Goal: Task Accomplishment & Management: Use online tool/utility

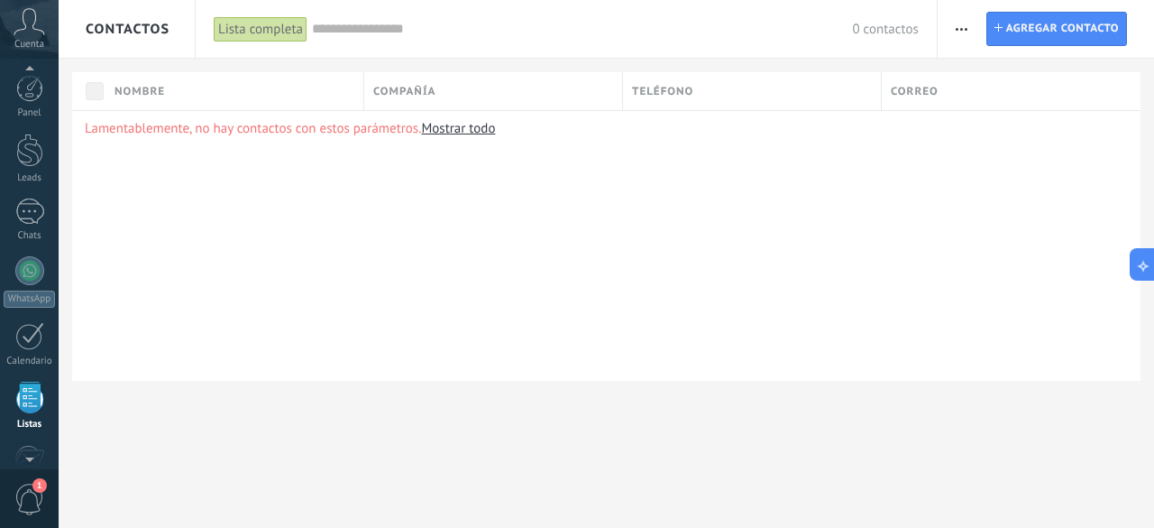
scroll to position [111, 0]
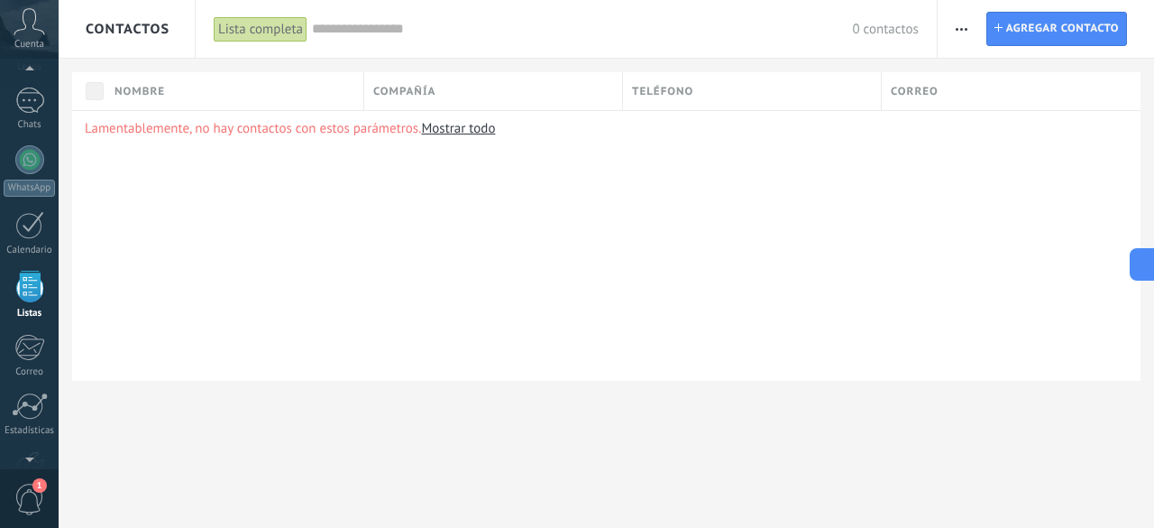
click at [600, 270] on div "Lamentablemente, no hay contactos con estos parámetros. Mostrar todo" at bounding box center [606, 245] width 1069 height 271
click at [1018, 21] on span "Agregar contacto" at bounding box center [1062, 29] width 113 height 32
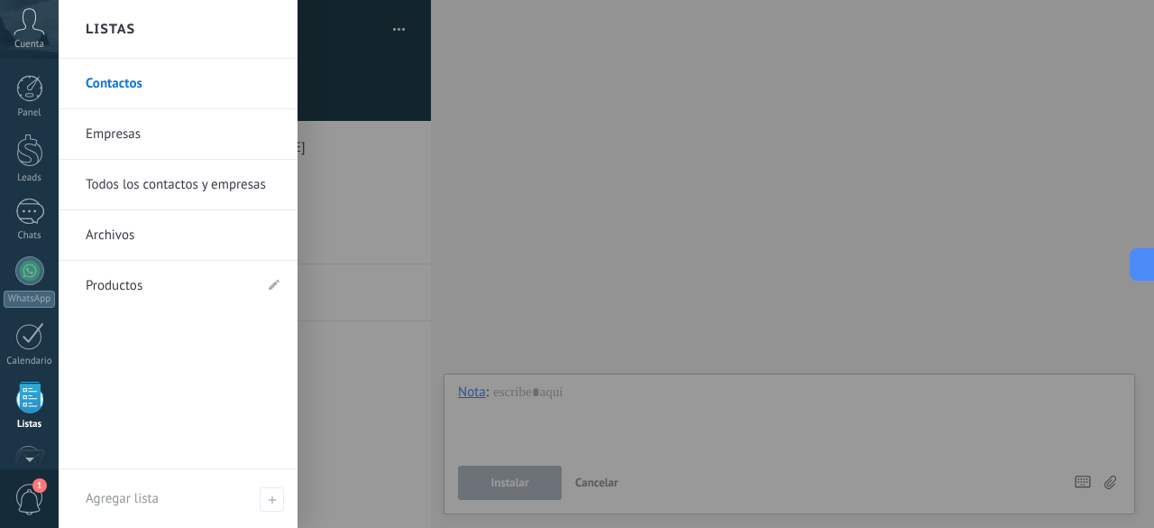
click at [36, 390] on div at bounding box center [29, 397] width 27 height 32
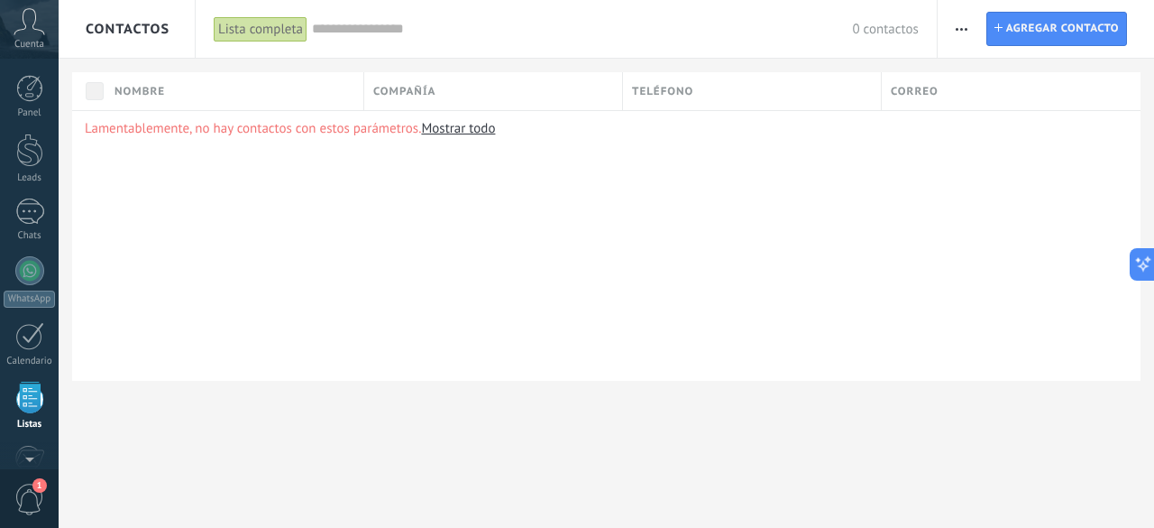
scroll to position [111, 0]
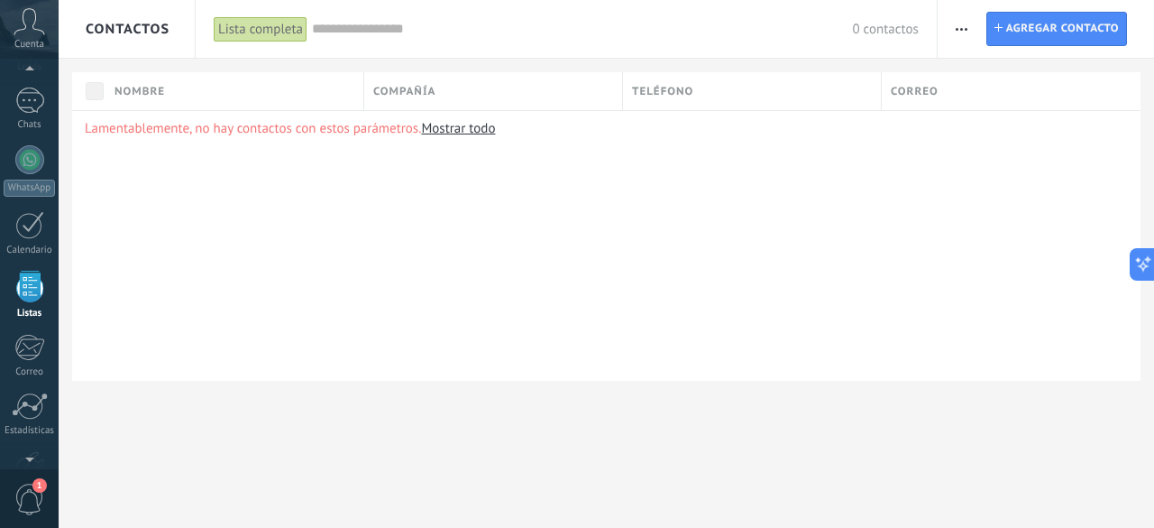
click at [252, 24] on div "Lista completa" at bounding box center [261, 29] width 94 height 26
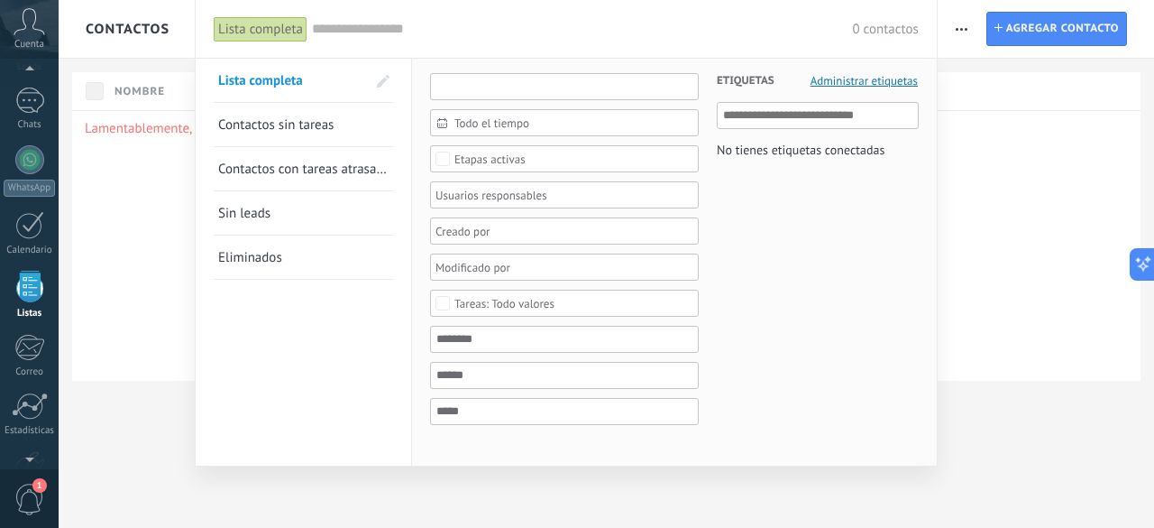
click at [561, 91] on input "text" at bounding box center [564, 86] width 269 height 27
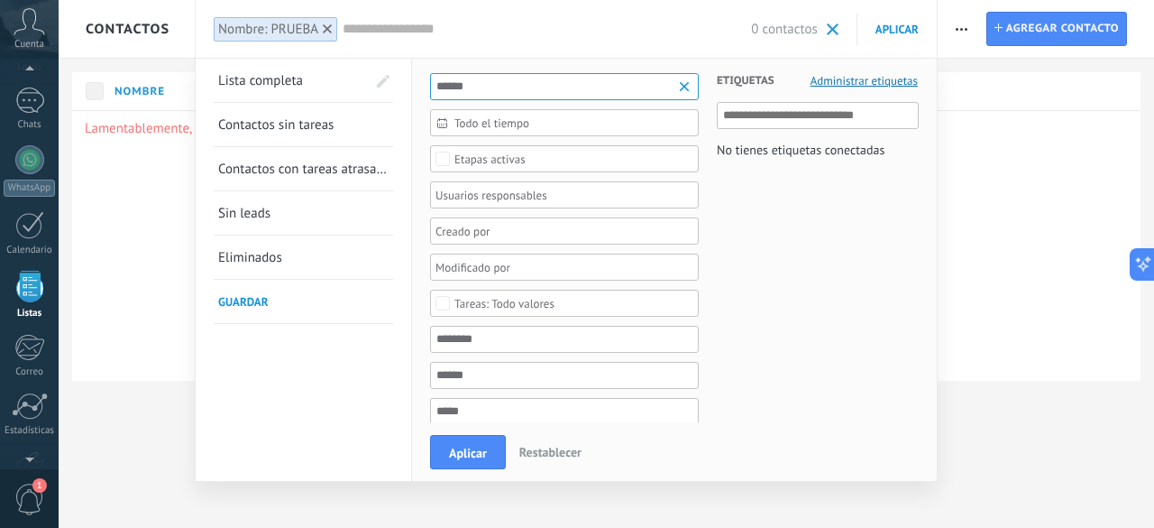
type input "******"
click at [546, 193] on div at bounding box center [558, 195] width 251 height 22
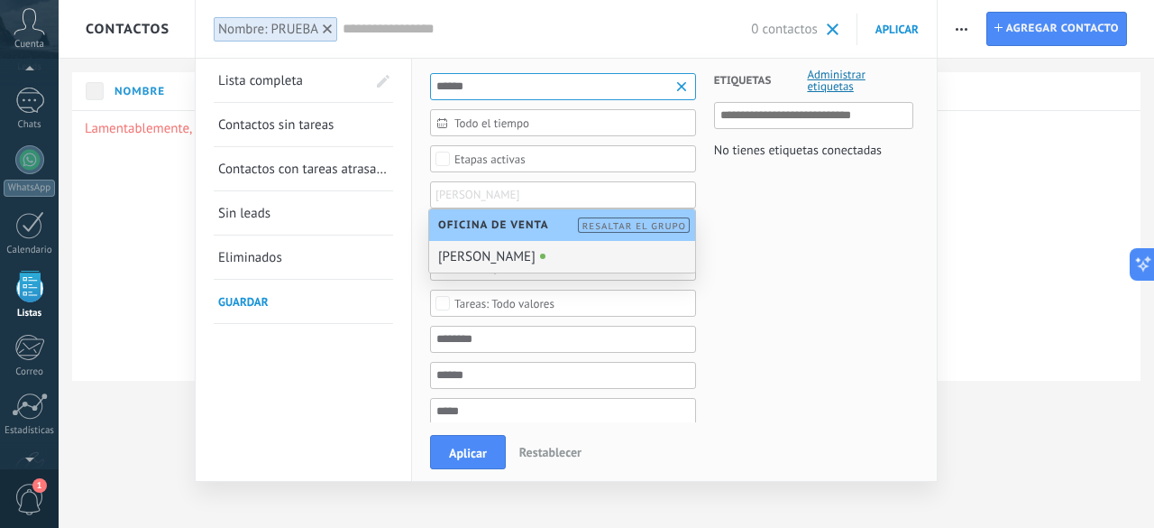
click at [530, 252] on div "[PERSON_NAME]" at bounding box center [562, 257] width 266 height 32
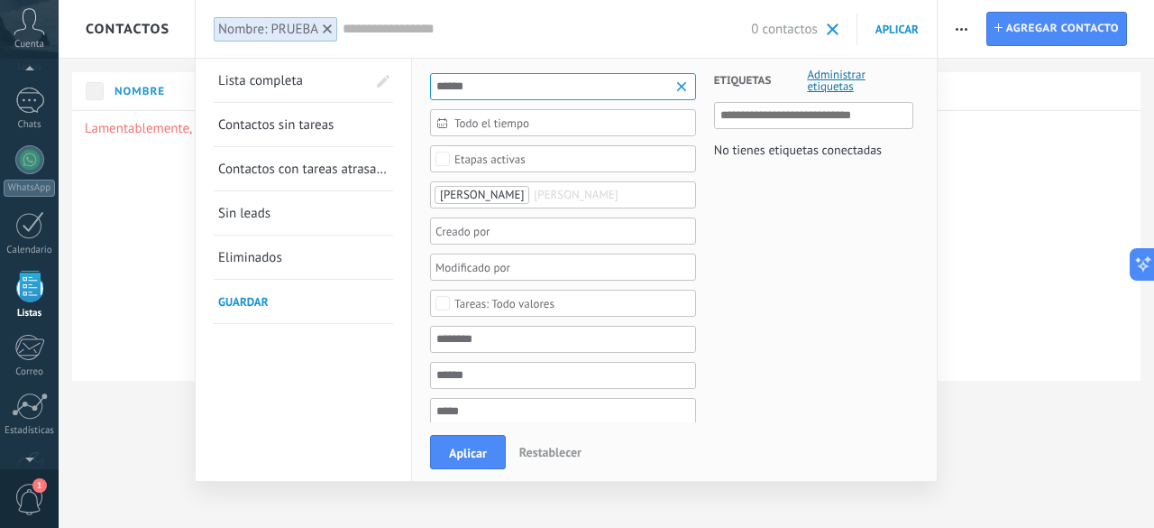
click at [314, 80] on link "Lista completa" at bounding box center [292, 80] width 148 height 43
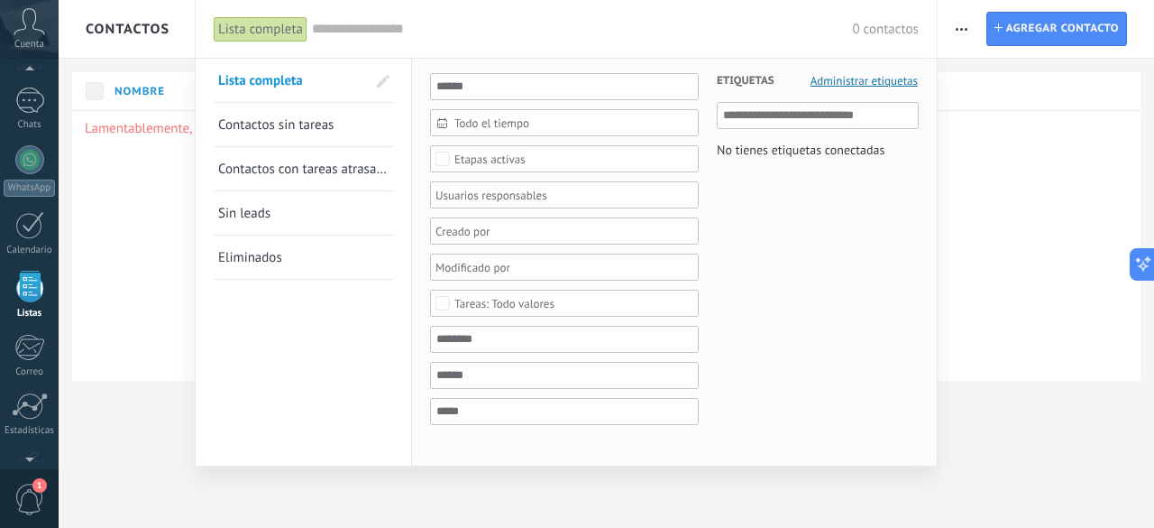
click at [270, 35] on div "Lista completa" at bounding box center [261, 29] width 94 height 26
click at [388, 78] on span at bounding box center [383, 81] width 13 height 13
click at [294, 80] on span "Lista completa" at bounding box center [267, 80] width 85 height 17
click at [260, 23] on div "Lista completa" at bounding box center [261, 29] width 94 height 26
click at [105, 271] on div at bounding box center [577, 264] width 1154 height 528
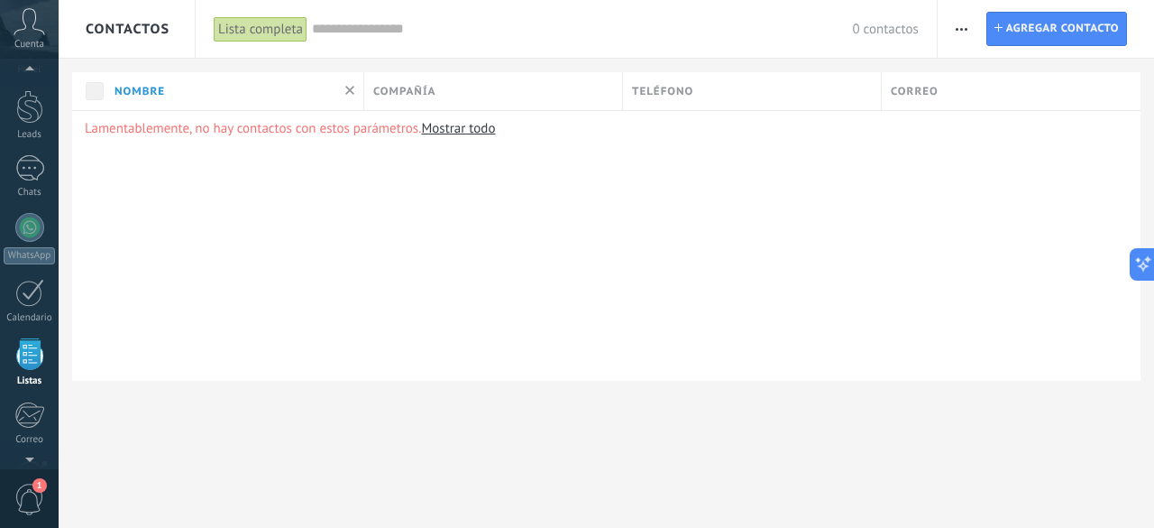
scroll to position [0, 0]
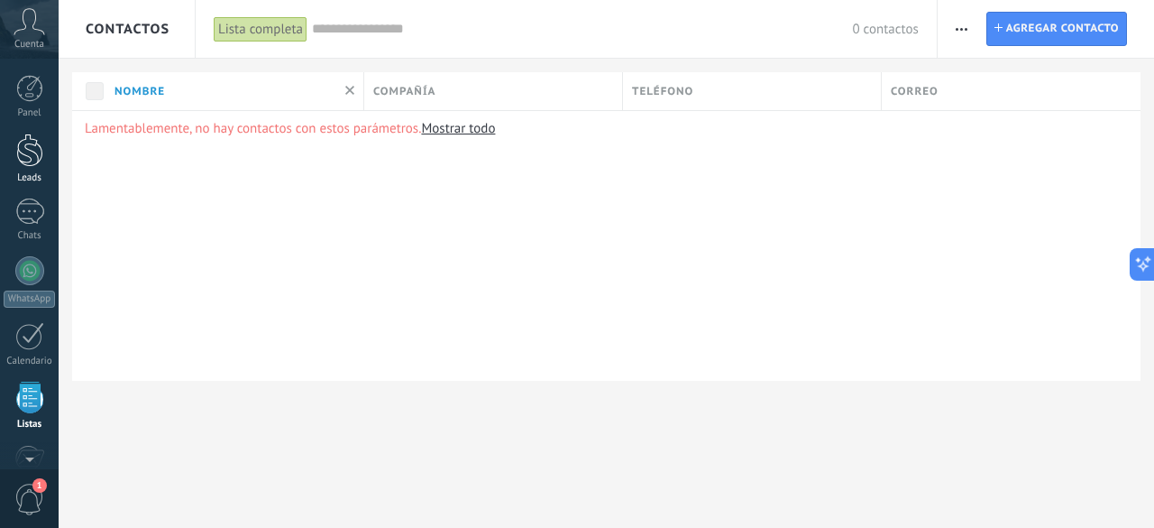
click at [31, 156] on div at bounding box center [29, 149] width 27 height 33
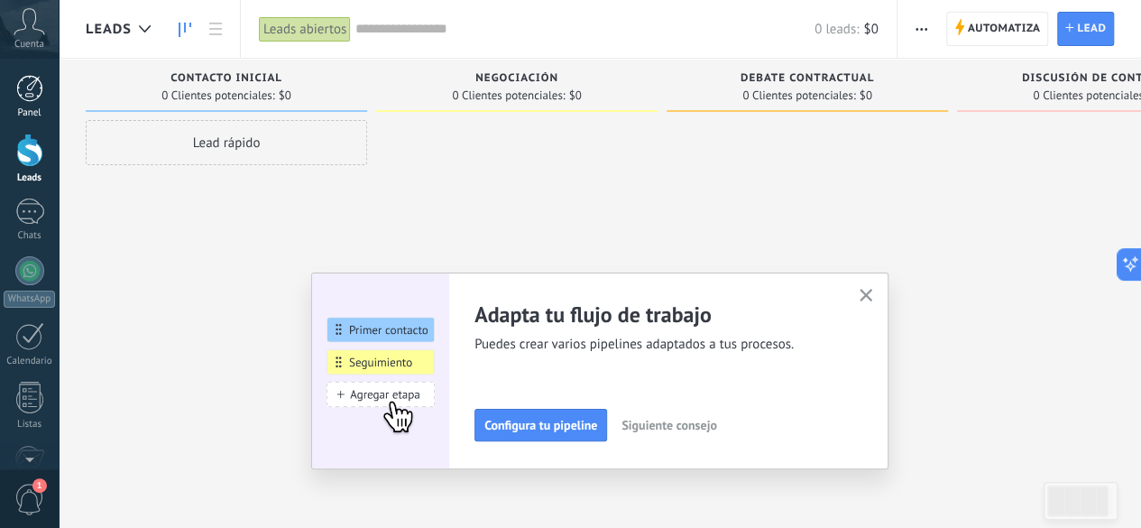
click at [31, 112] on div "Panel" at bounding box center [30, 113] width 52 height 12
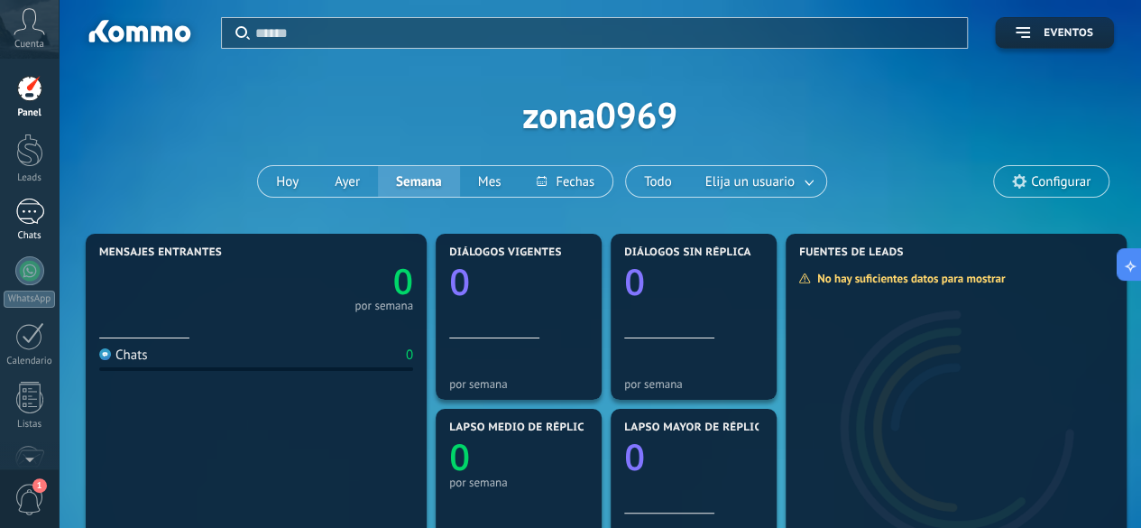
click at [34, 221] on div at bounding box center [29, 211] width 29 height 26
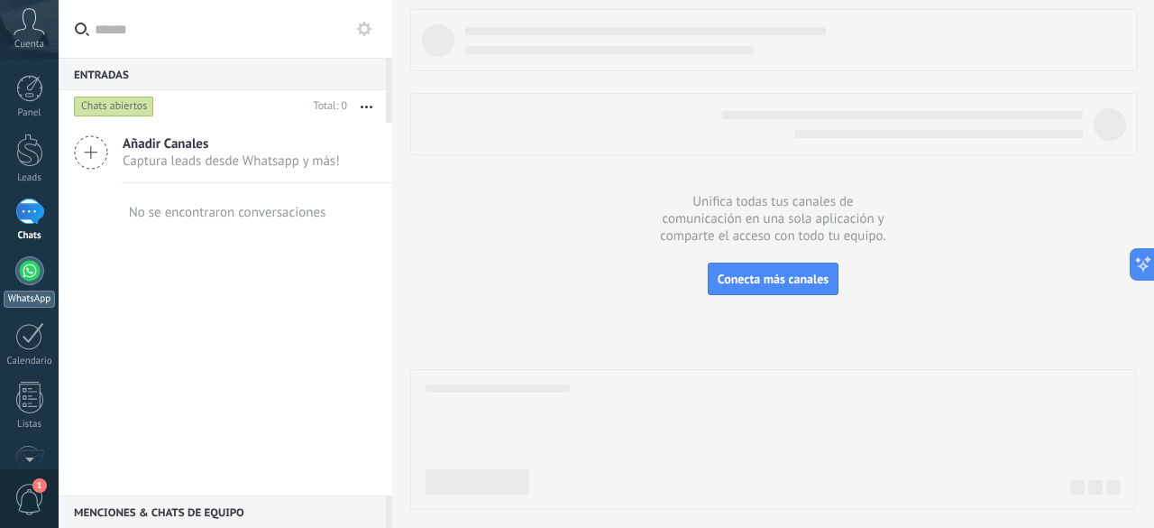
click at [33, 259] on div at bounding box center [29, 270] width 29 height 29
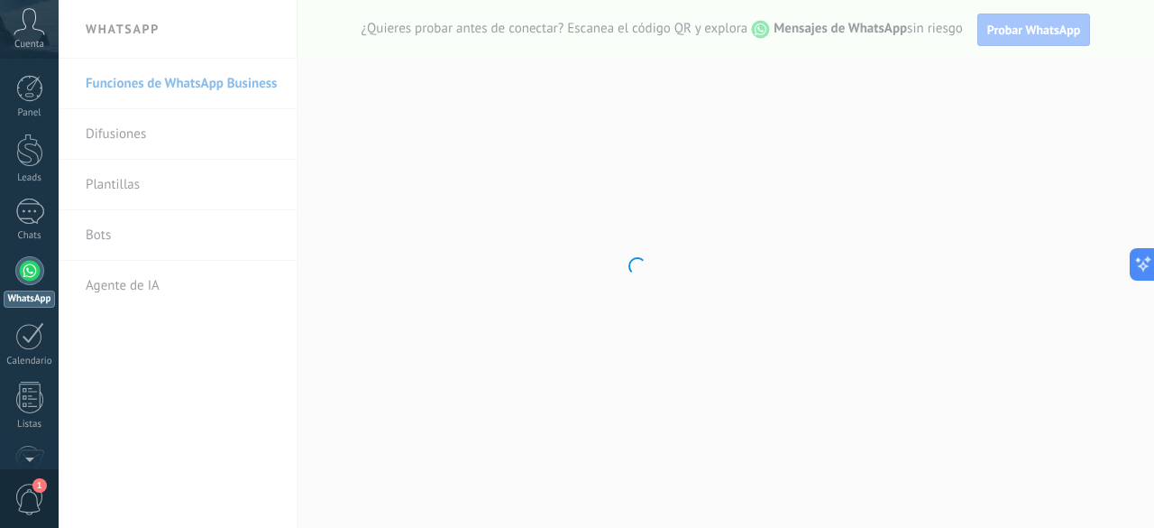
click at [43, 403] on link "Listas" at bounding box center [29, 405] width 59 height 49
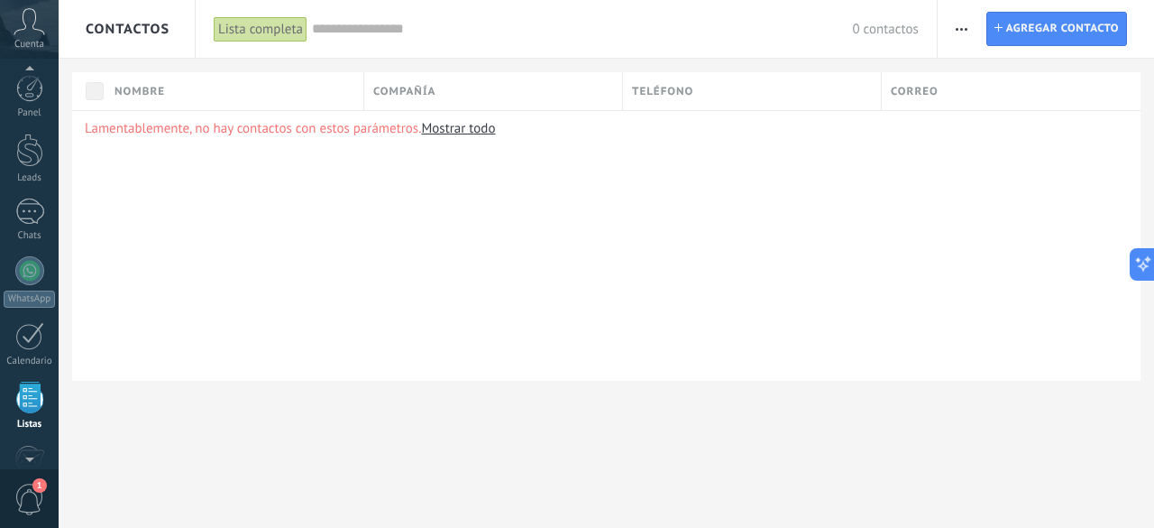
scroll to position [111, 0]
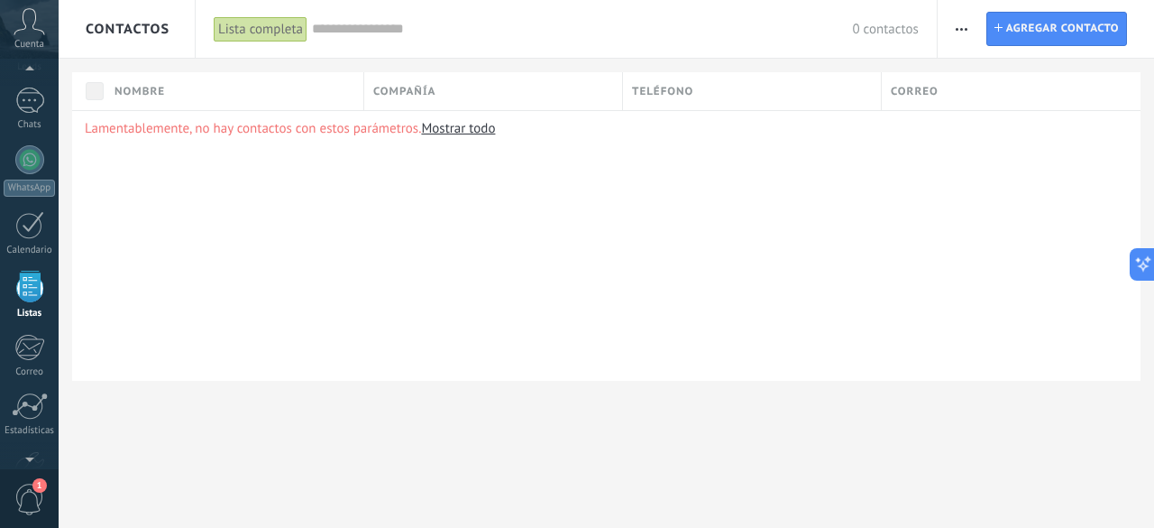
click at [170, 33] on div "Contactos" at bounding box center [127, 29] width 136 height 58
click at [473, 133] on link "Mostrar todo" at bounding box center [458, 128] width 74 height 17
click at [452, 126] on link "Mostrar todo" at bounding box center [458, 128] width 74 height 17
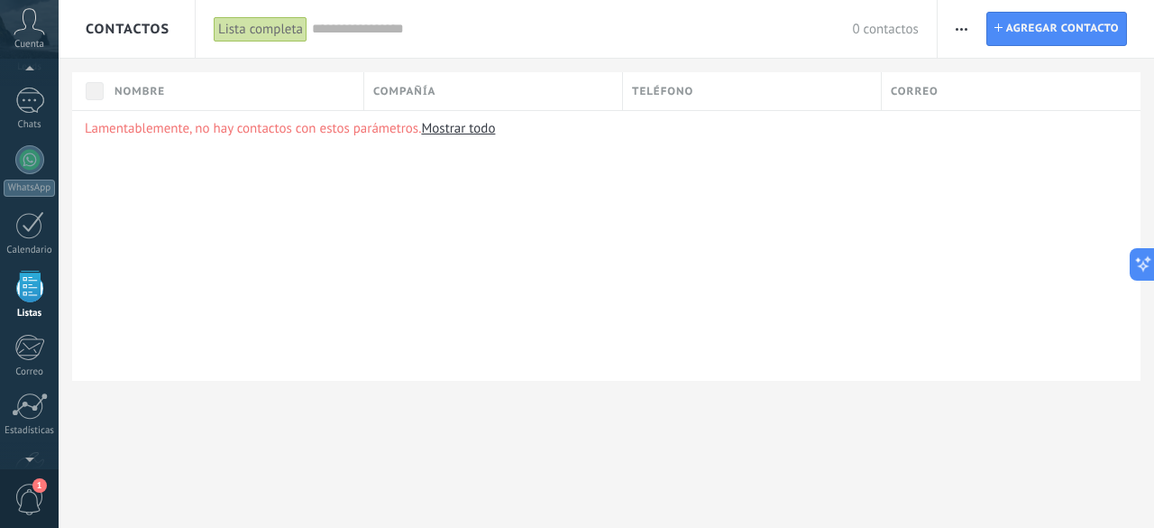
click at [963, 28] on icon "button" at bounding box center [962, 29] width 12 height 3
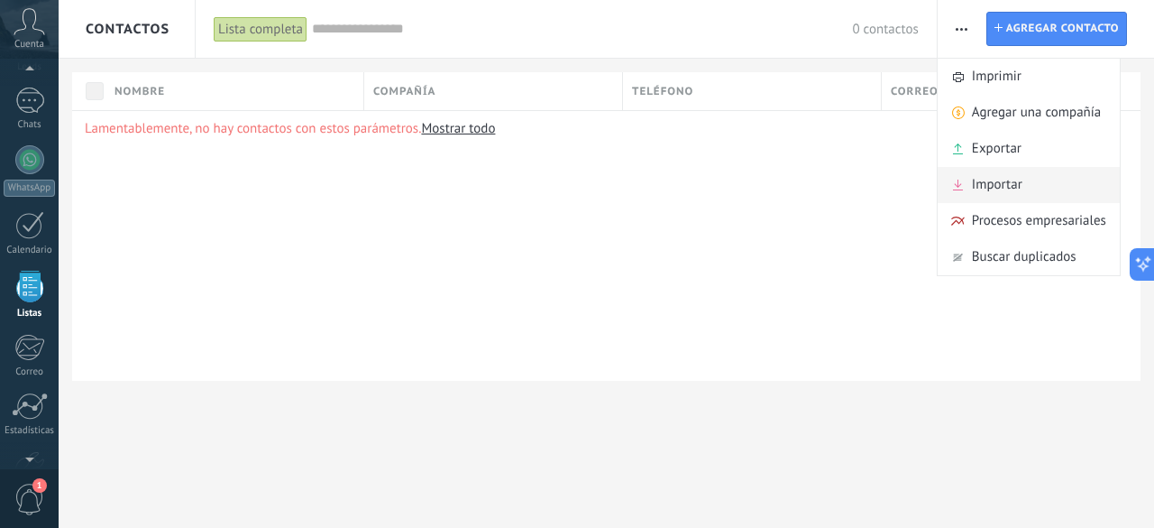
click at [993, 178] on span "Importar" at bounding box center [997, 185] width 50 height 36
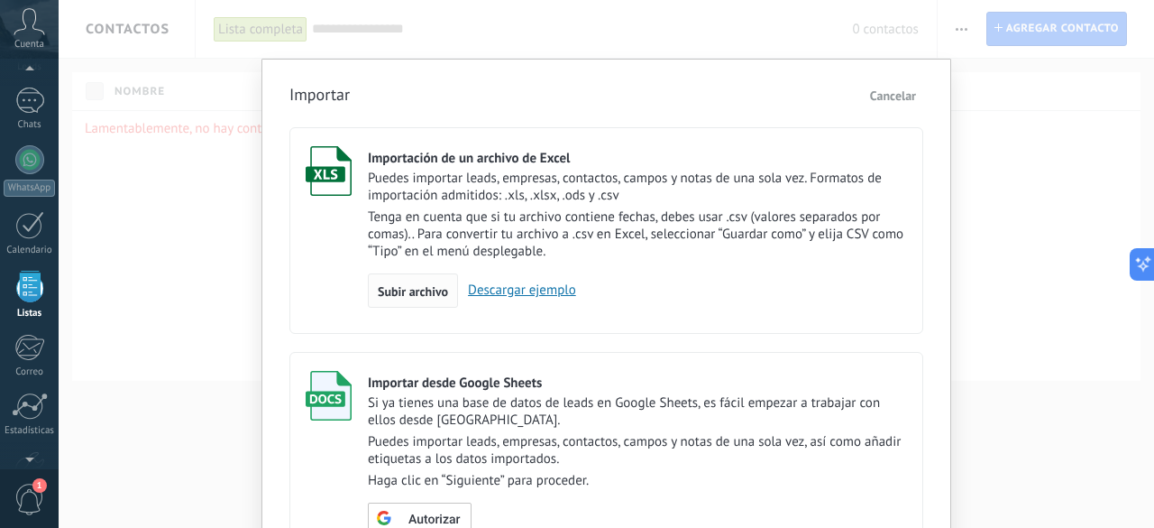
click at [417, 292] on span "Subir archivo" at bounding box center [413, 291] width 70 height 13
click at [0, 0] on input "Importación de un archivo de Excel Puedes importar leads, empresas, contactos, …" at bounding box center [0, 0] width 0 height 0
